Goal: Information Seeking & Learning: Learn about a topic

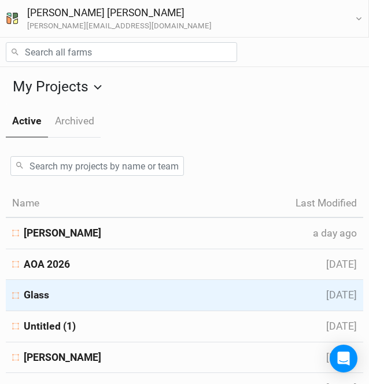
click at [51, 293] on div "Glass" at bounding box center [162, 295] width 301 height 14
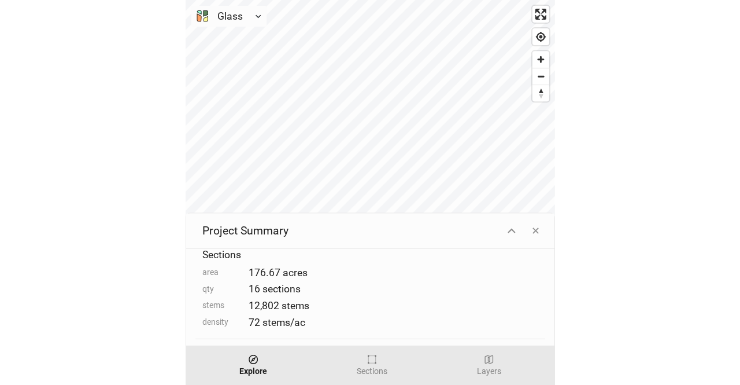
scroll to position [58, 0]
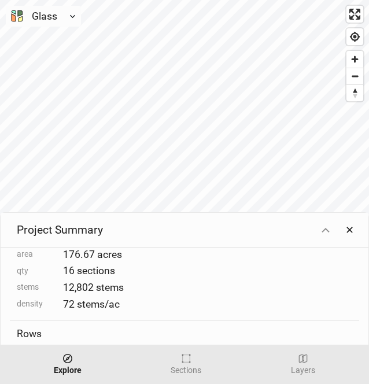
click at [351, 230] on button "✕" at bounding box center [349, 230] width 19 height 21
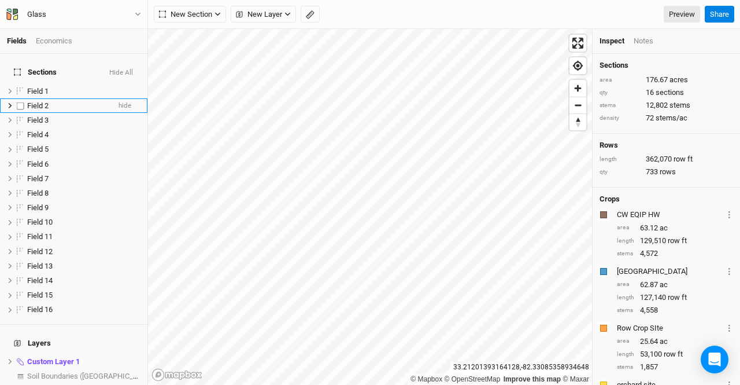
click at [43, 101] on span "Field 2" at bounding box center [37, 105] width 21 height 9
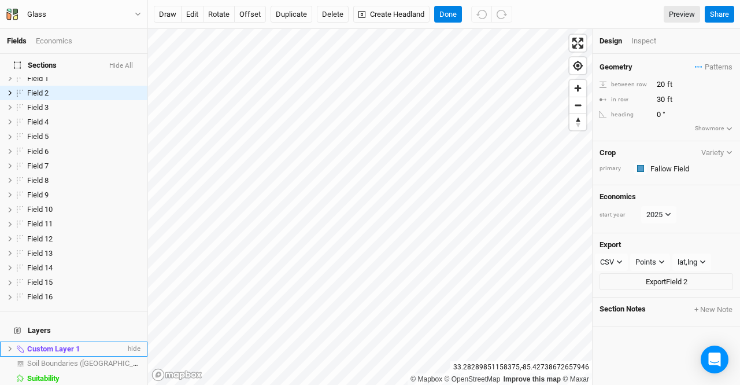
scroll to position [20, 0]
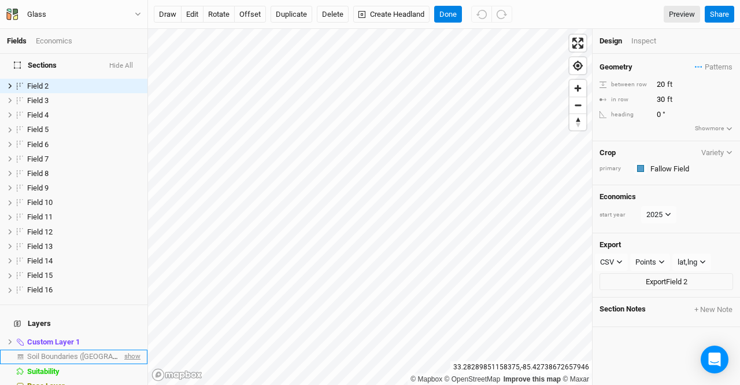
click at [124, 349] on span "show" at bounding box center [131, 356] width 19 height 14
click at [368, 9] on button "Done" at bounding box center [448, 14] width 28 height 17
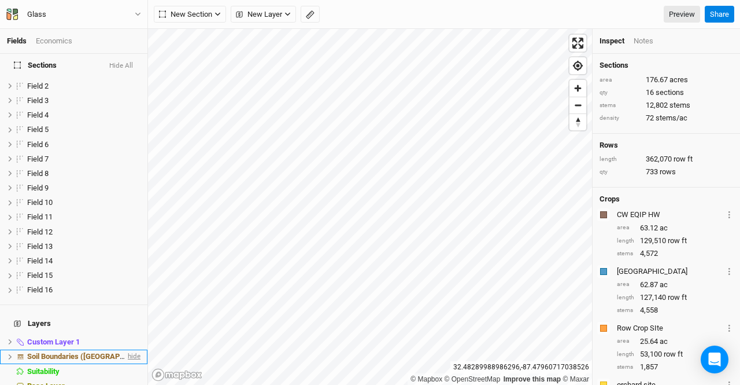
click at [126, 349] on span "hide" at bounding box center [133, 356] width 15 height 14
click at [126, 349] on span "show" at bounding box center [131, 356] width 19 height 14
click at [9, 353] on icon at bounding box center [10, 356] width 6 height 6
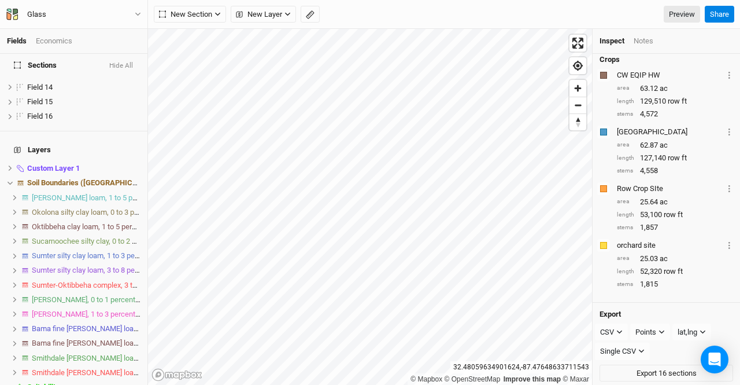
scroll to position [135, 0]
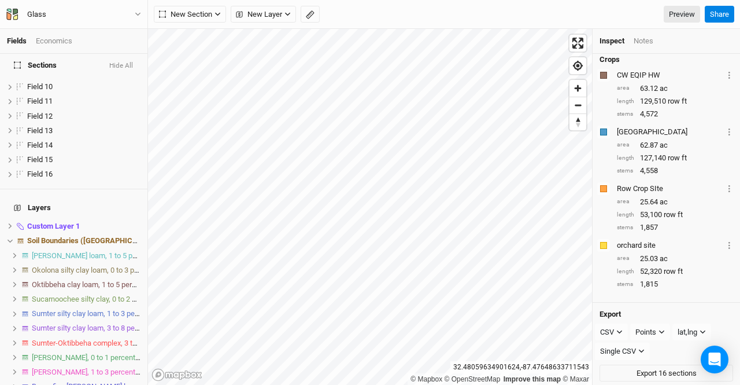
click at [12, 307] on li "Sumter silty clay loam, 1 to 3 percent slopes" at bounding box center [73, 314] width 147 height 14
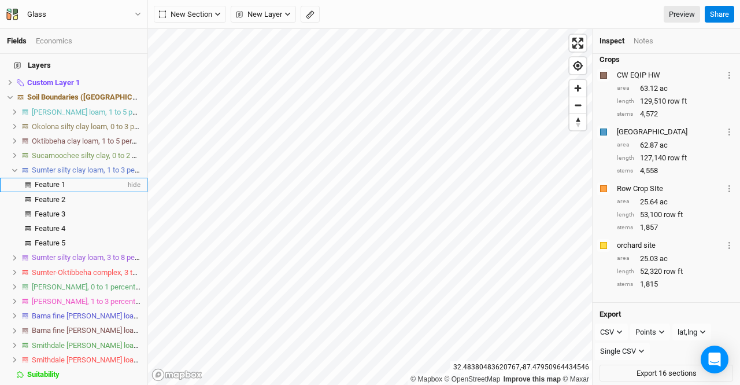
scroll to position [282, 0]
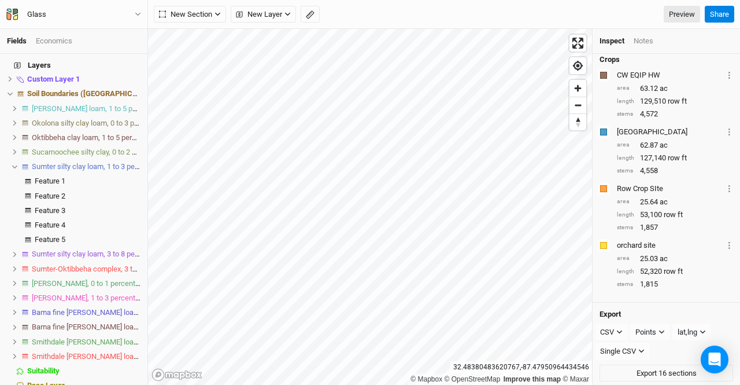
click at [13, 251] on icon at bounding box center [15, 254] width 6 height 6
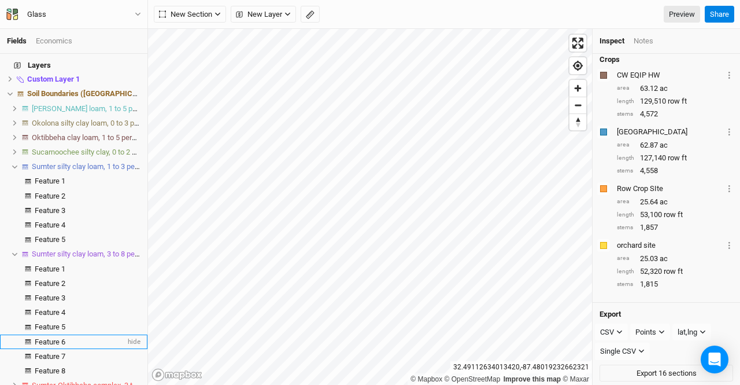
click at [51, 334] on li "Feature 6 hide" at bounding box center [73, 341] width 147 height 14
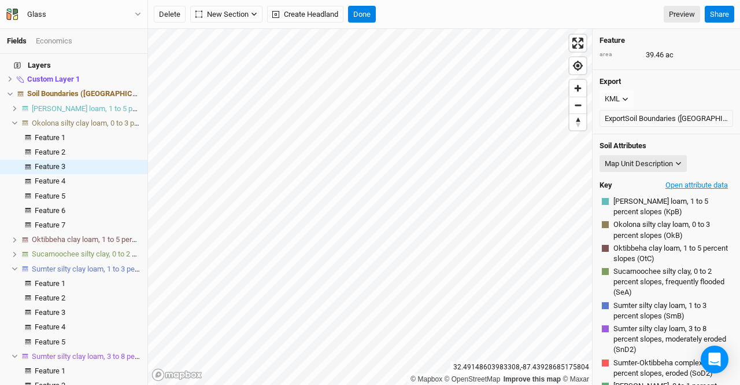
click at [368, 183] on button "Open attribute data" at bounding box center [697, 184] width 73 height 17
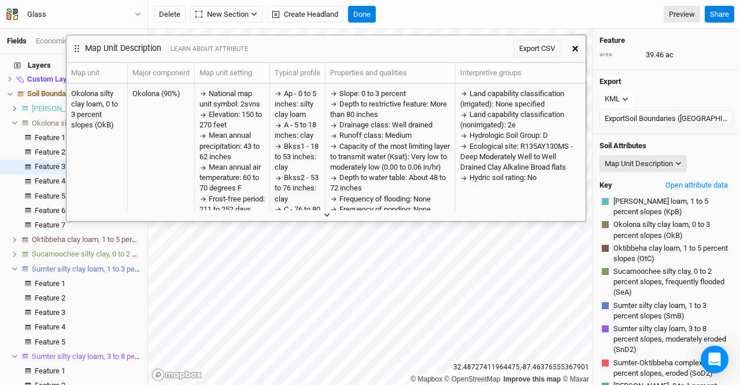
click at [329, 215] on icon "button" at bounding box center [327, 215] width 6 height 6
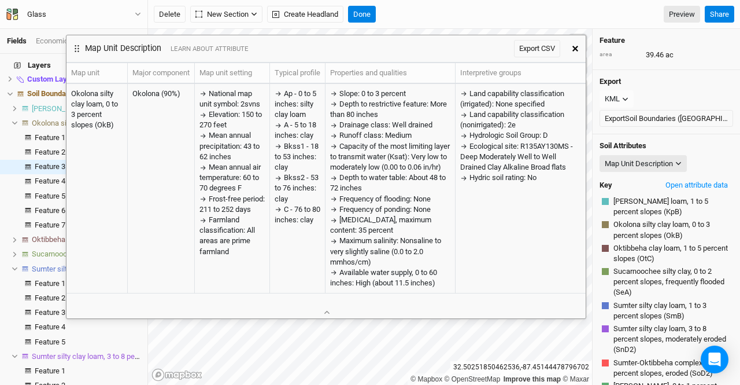
click at [368, 43] on button "button" at bounding box center [575, 48] width 21 height 21
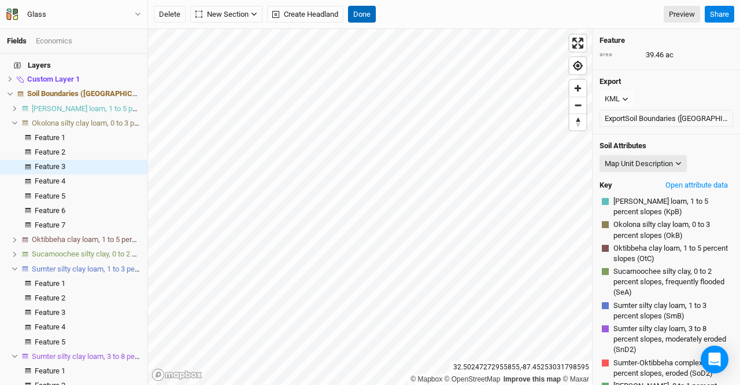
click at [363, 12] on button "Done" at bounding box center [362, 14] width 28 height 17
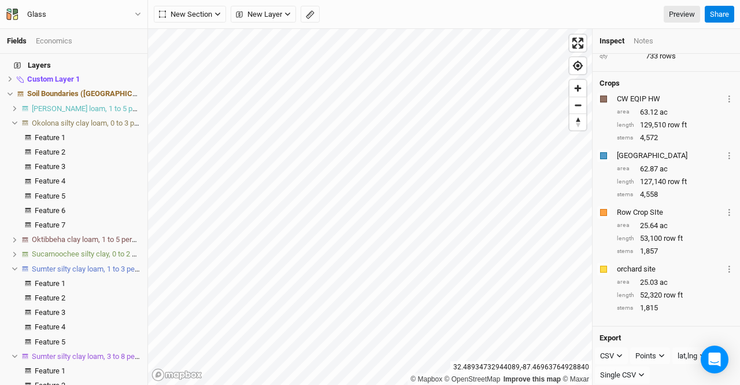
click at [13, 267] on icon at bounding box center [14, 268] width 5 height 3
click at [13, 280] on icon at bounding box center [15, 283] width 6 height 6
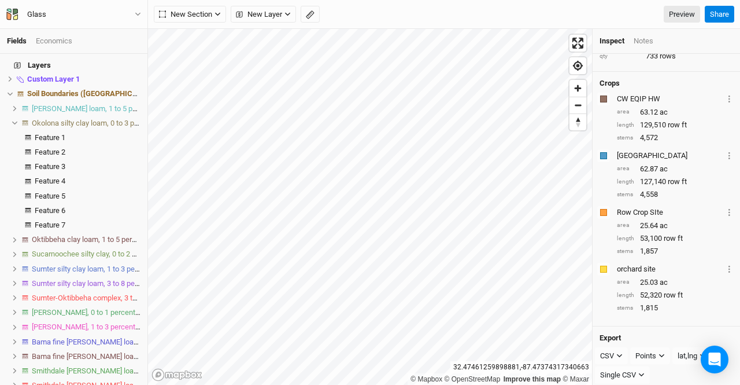
click at [12, 251] on icon at bounding box center [15, 254] width 6 height 6
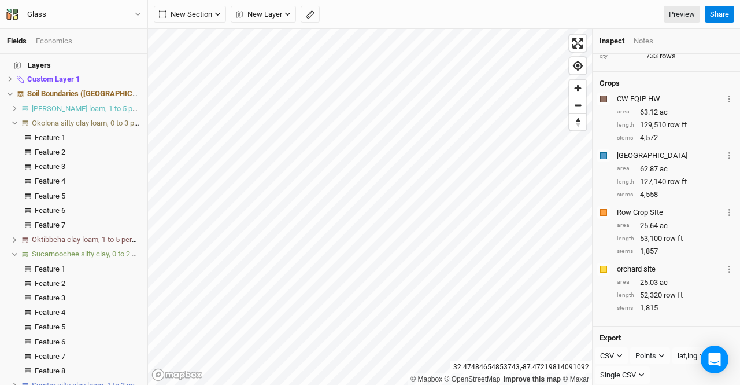
click at [62, 119] on span "Okolona silty clay loam, 0 to 3 percent slopes" at bounding box center [105, 123] width 147 height 9
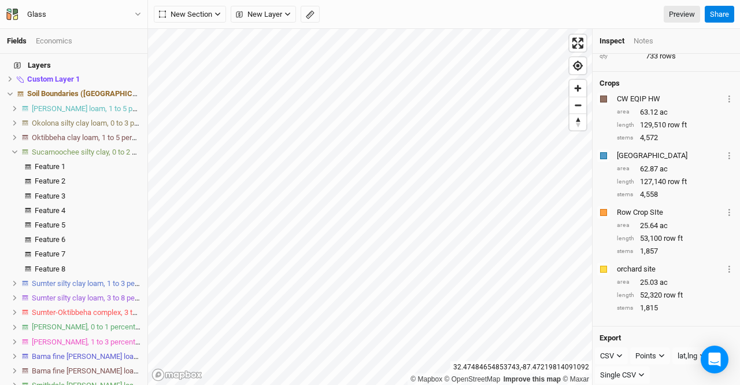
click at [62, 119] on span "Okolona silty clay loam, 0 to 3 percent slopes" at bounding box center [105, 123] width 147 height 9
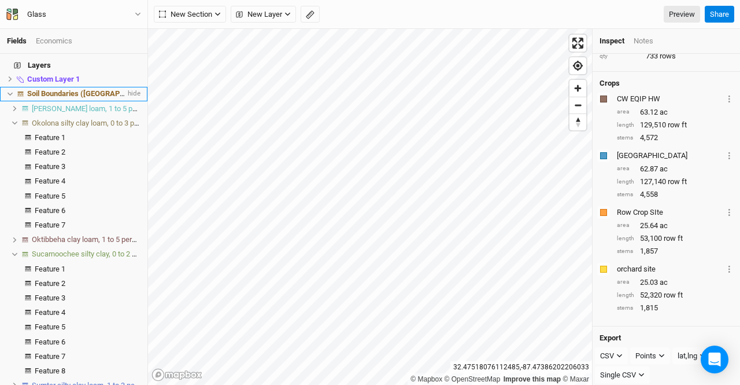
click at [80, 89] on span "Soil Boundaries ([GEOGRAPHIC_DATA])" at bounding box center [93, 93] width 132 height 9
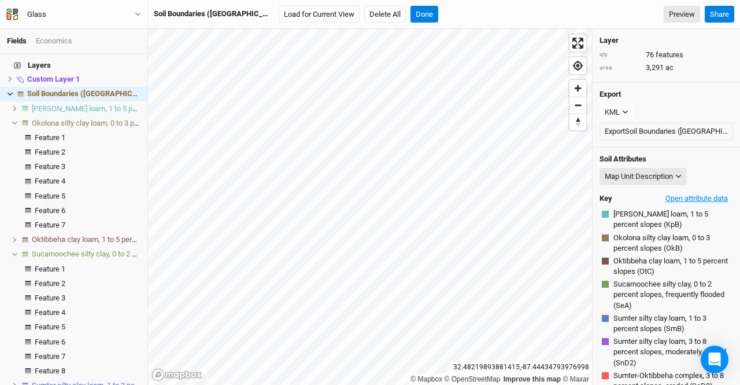
click at [368, 198] on button "Open attribute data" at bounding box center [697, 198] width 73 height 17
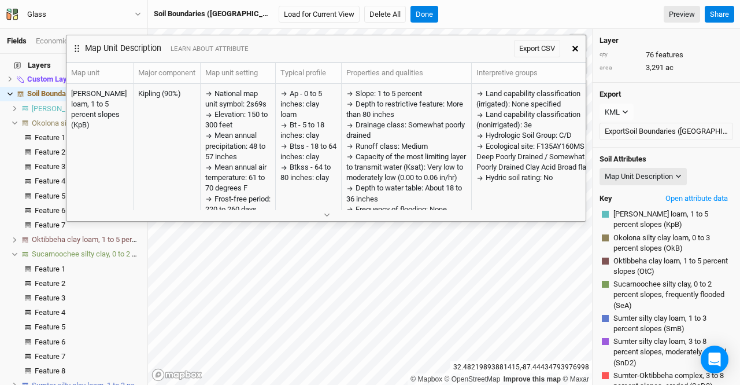
click at [368, 239] on span "Okolona silty clay loam, 0 to 3 percent slopes (OkB)" at bounding box center [672, 243] width 117 height 21
click at [37, 133] on span "Feature 1" at bounding box center [50, 137] width 31 height 9
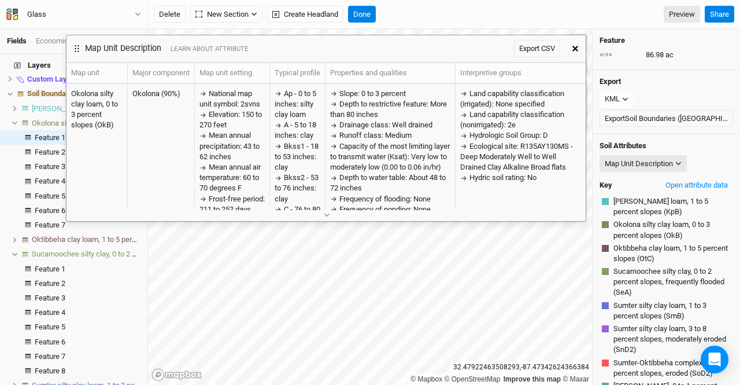
click at [329, 215] on icon "button" at bounding box center [327, 215] width 6 height 6
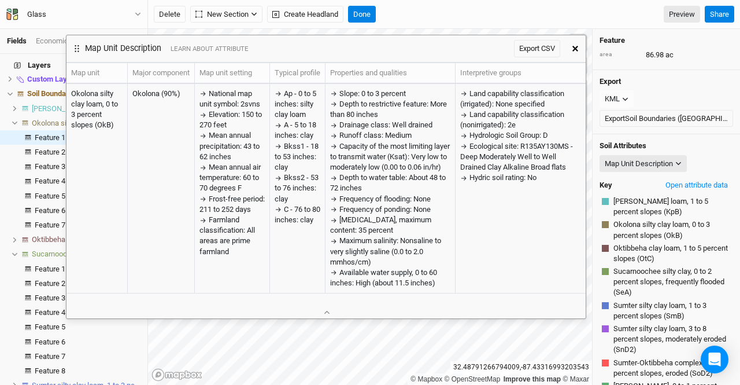
click at [368, 44] on button "button" at bounding box center [575, 48] width 21 height 21
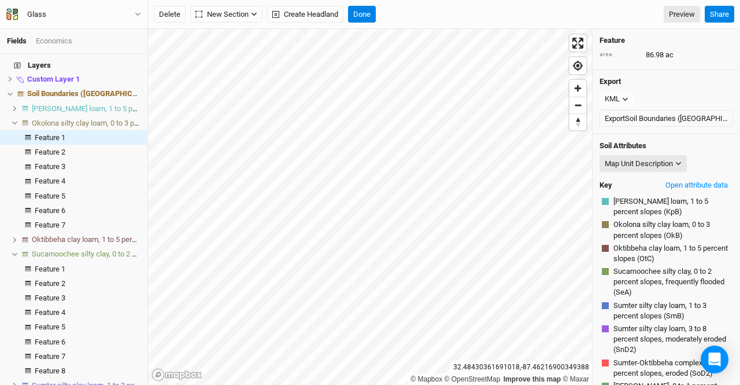
click at [123, 75] on h4 "Layers" at bounding box center [74, 65] width 134 height 23
click at [126, 87] on span "hide" at bounding box center [133, 94] width 15 height 14
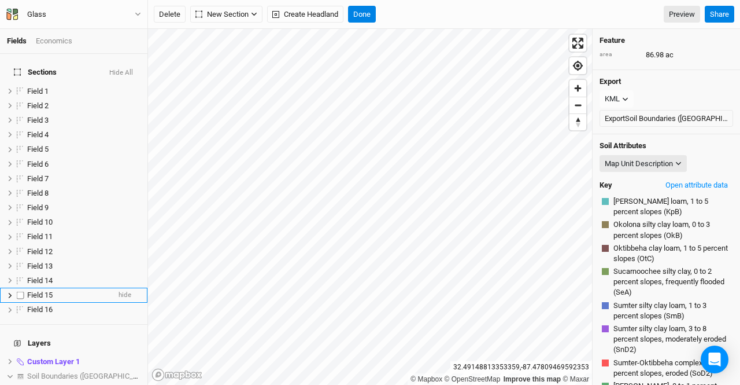
scroll to position [174, 0]
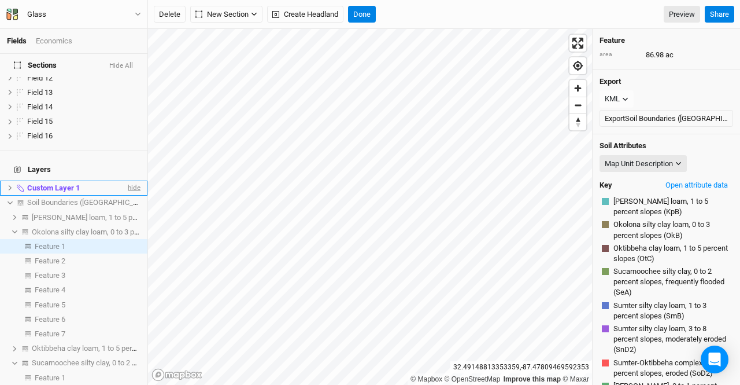
click at [126, 180] on span "hide" at bounding box center [133, 187] width 15 height 14
click at [364, 11] on button "Done" at bounding box center [362, 14] width 28 height 17
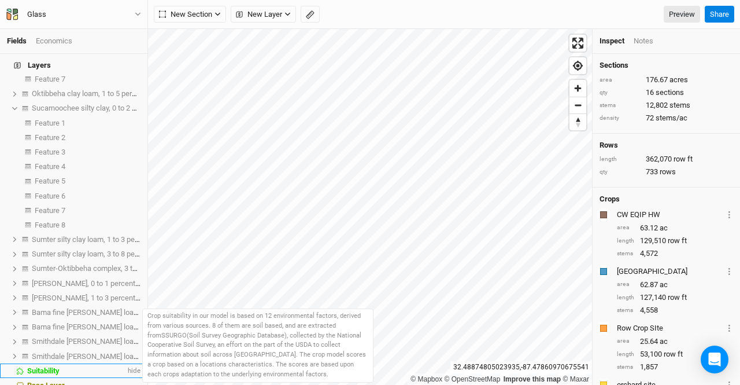
click at [52, 366] on span "Suitability" at bounding box center [43, 370] width 32 height 9
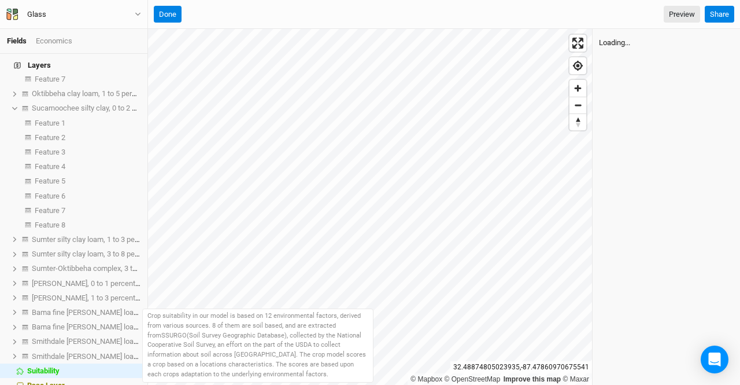
scroll to position [428, 0]
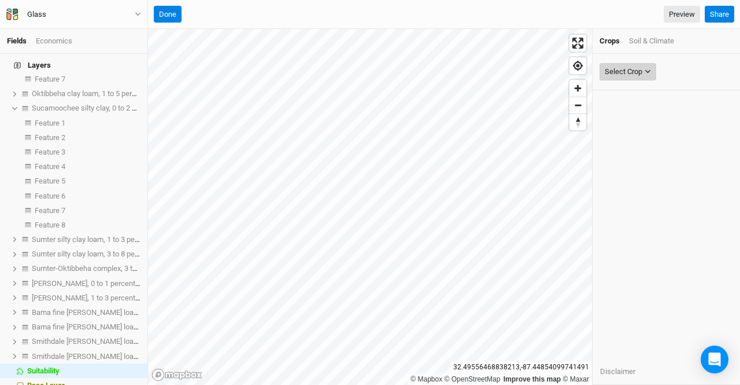
click at [368, 65] on button "Select Crop" at bounding box center [628, 71] width 57 height 17
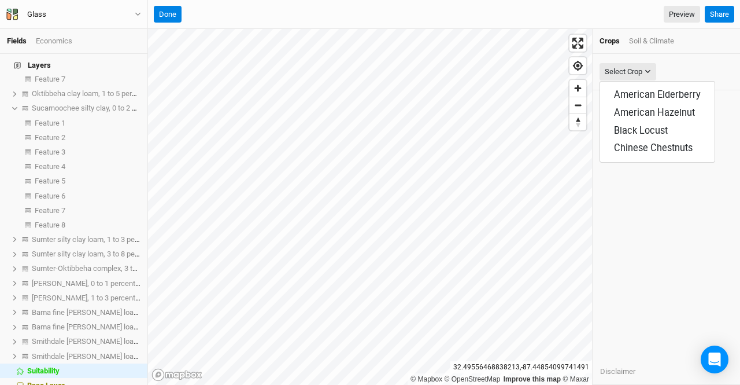
click at [368, 39] on div "Soil & Climate" at bounding box center [651, 41] width 45 height 10
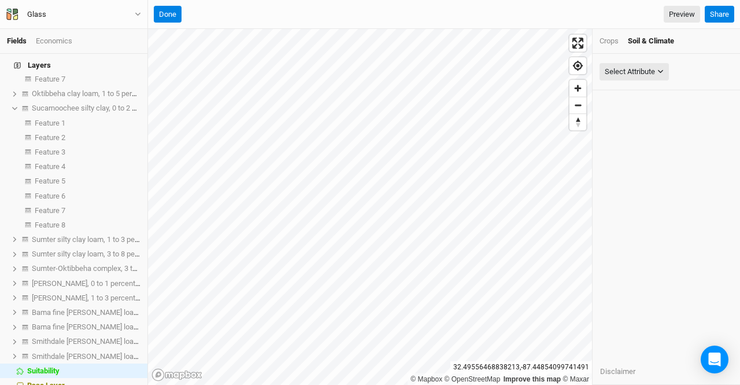
click at [368, 41] on div "Crops" at bounding box center [609, 41] width 19 height 10
click at [368, 70] on div "Select Crop" at bounding box center [624, 72] width 38 height 12
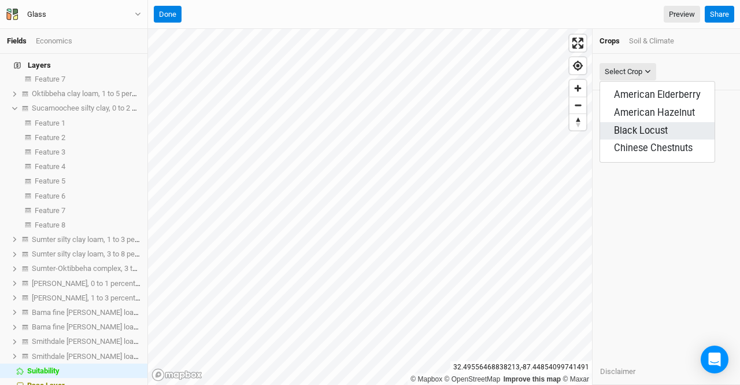
click at [368, 131] on span "Black Locust" at bounding box center [641, 130] width 54 height 11
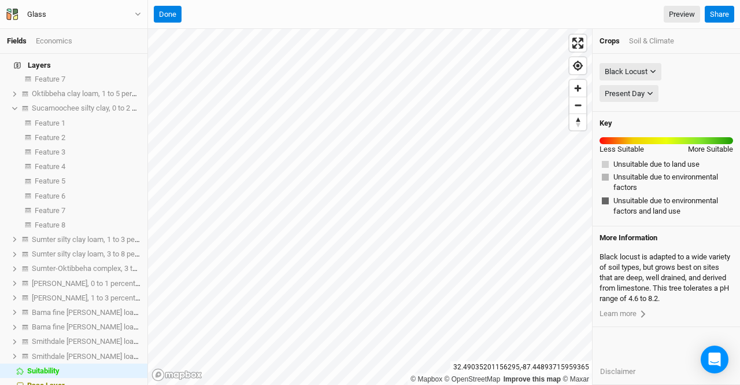
click at [368, 40] on div "Soil & Climate" at bounding box center [651, 41] width 45 height 10
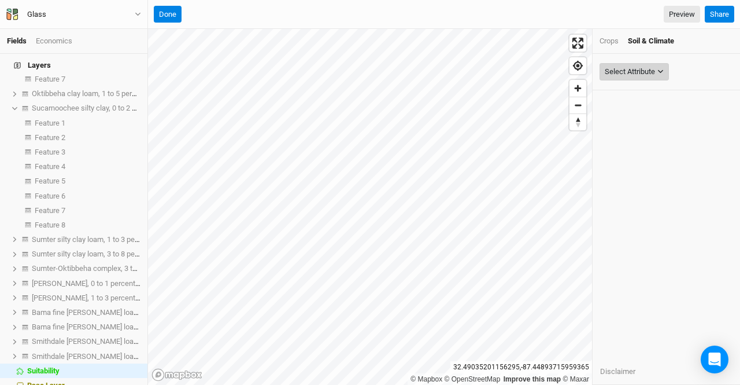
click at [368, 71] on div "Select Attribute" at bounding box center [630, 72] width 50 height 12
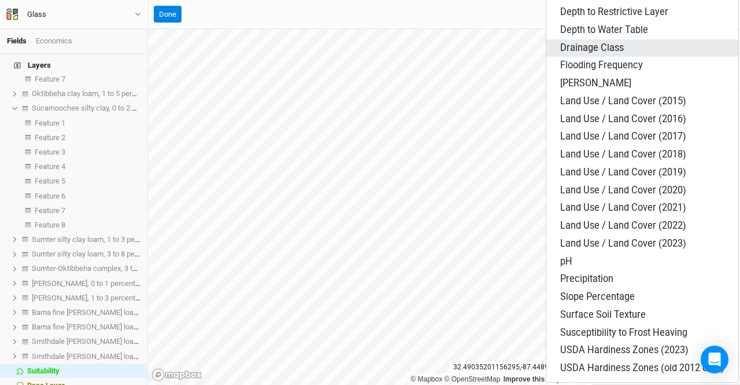
click at [368, 50] on span "Drainage Class" at bounding box center [592, 47] width 64 height 11
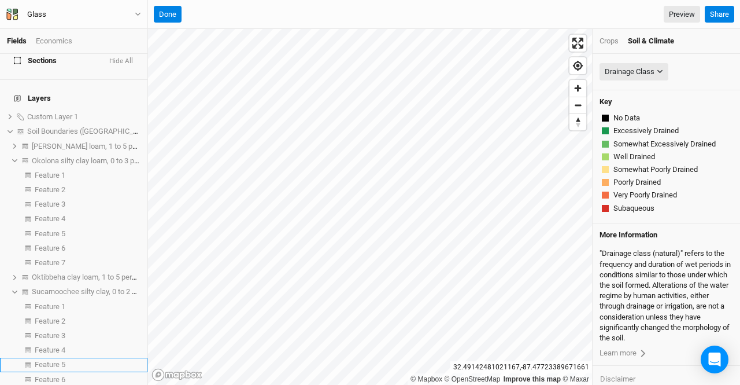
scroll to position [197, 0]
